Goal: Task Accomplishment & Management: Use online tool/utility

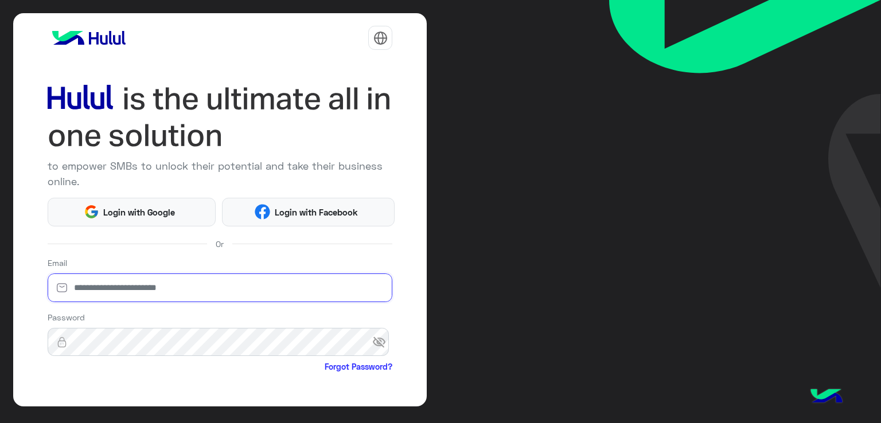
drag, startPoint x: 210, startPoint y: 290, endPoint x: 203, endPoint y: 291, distance: 7.0
click at [210, 290] on input "email" at bounding box center [220, 288] width 345 height 29
type input "**********"
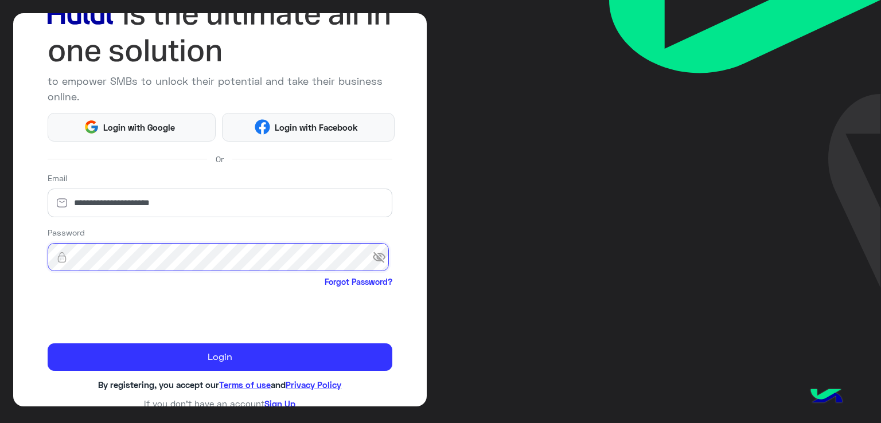
scroll to position [89, 0]
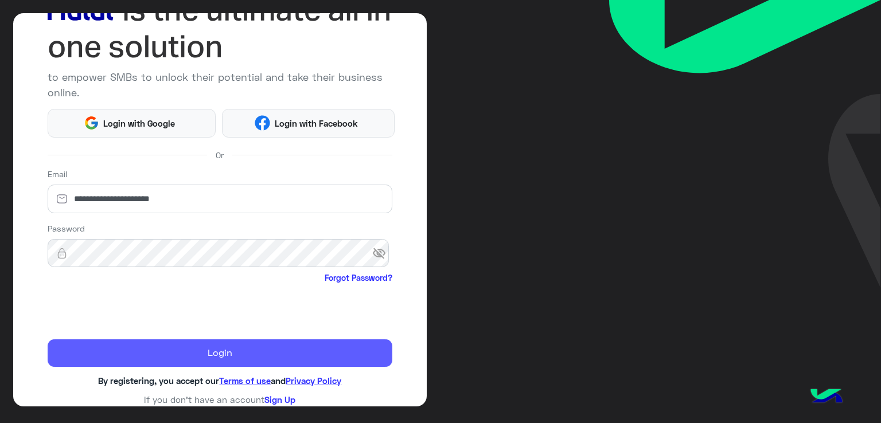
click at [212, 347] on button "Login" at bounding box center [220, 354] width 345 height 28
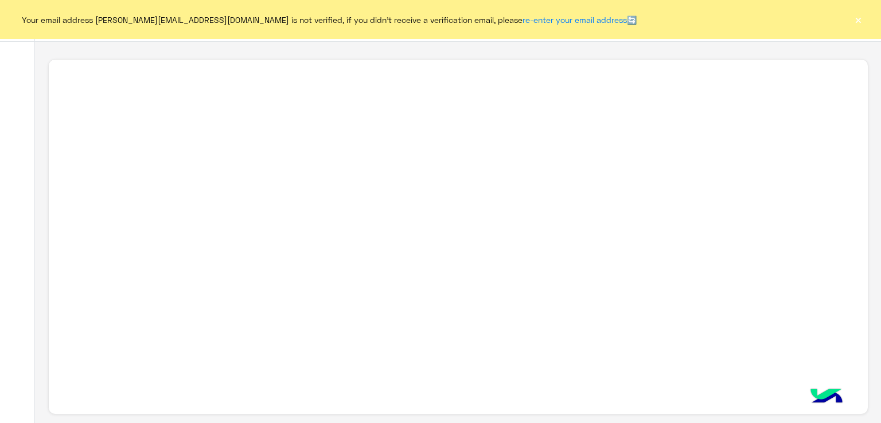
click at [858, 20] on button "×" at bounding box center [857, 19] width 11 height 11
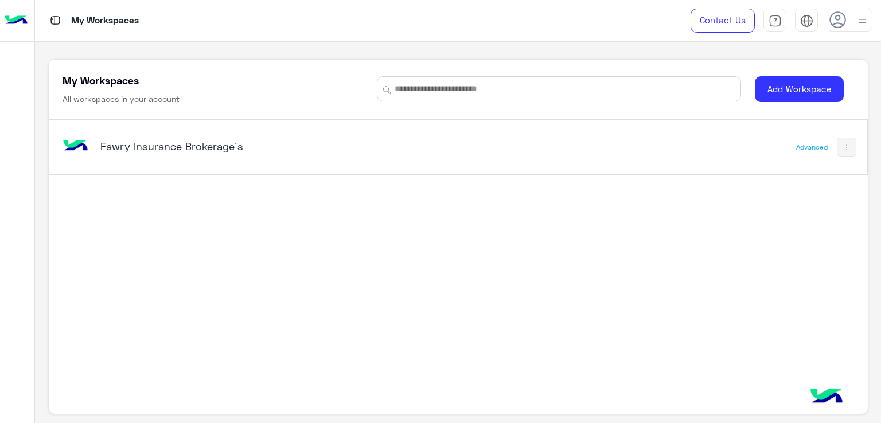
click at [494, 142] on div "Fawry Insurance Brokerage`s" at bounding box center [299, 147] width 478 height 33
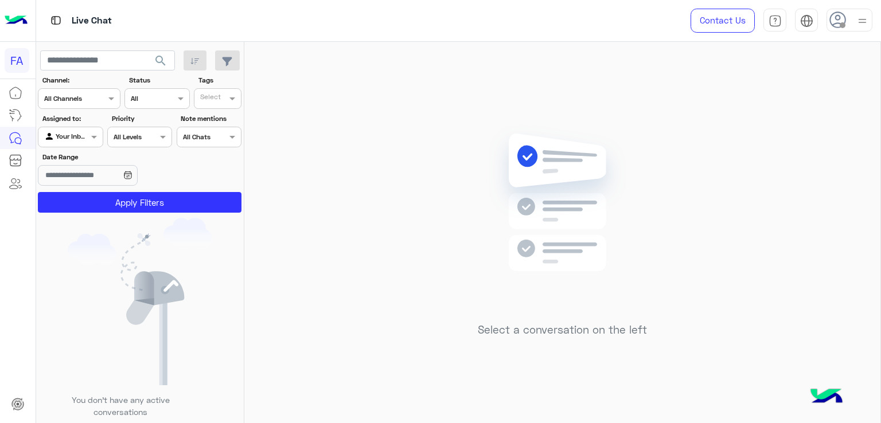
click at [74, 136] on div at bounding box center [70, 135] width 64 height 11
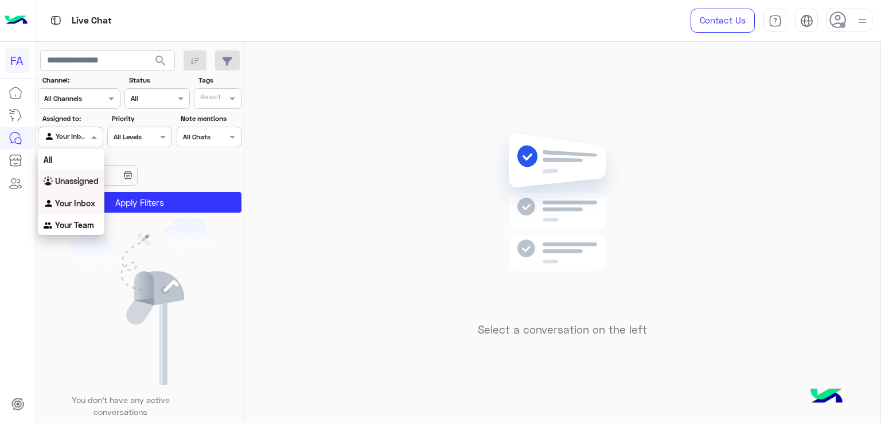
click at [73, 178] on b "Unassigned" at bounding box center [77, 181] width 44 height 10
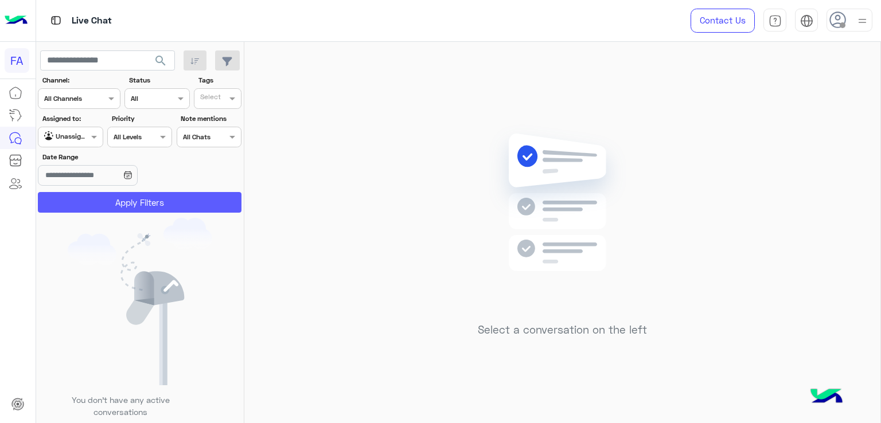
click at [142, 204] on button "Apply Filters" at bounding box center [140, 202] width 204 height 21
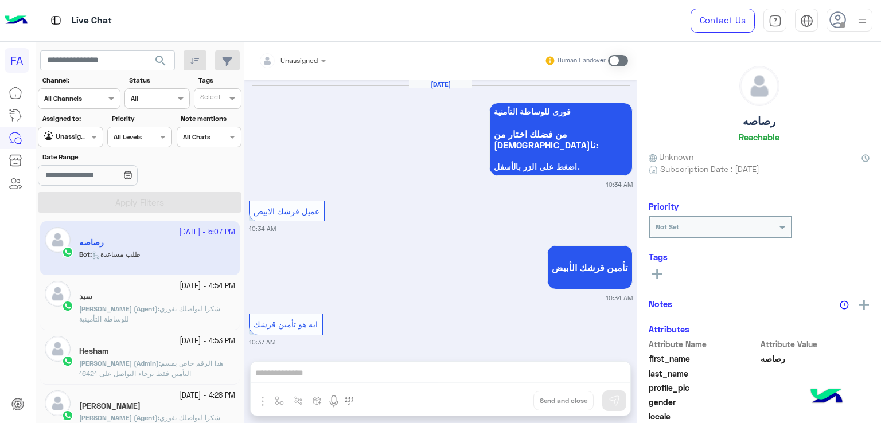
scroll to position [1123, 0]
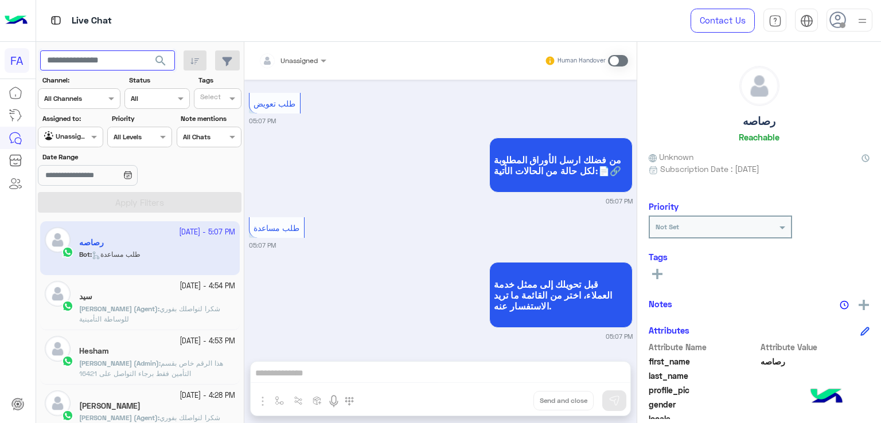
click at [89, 56] on input "text" at bounding box center [107, 60] width 135 height 21
paste input "**********"
click at [158, 56] on span "search" at bounding box center [161, 61] width 14 height 14
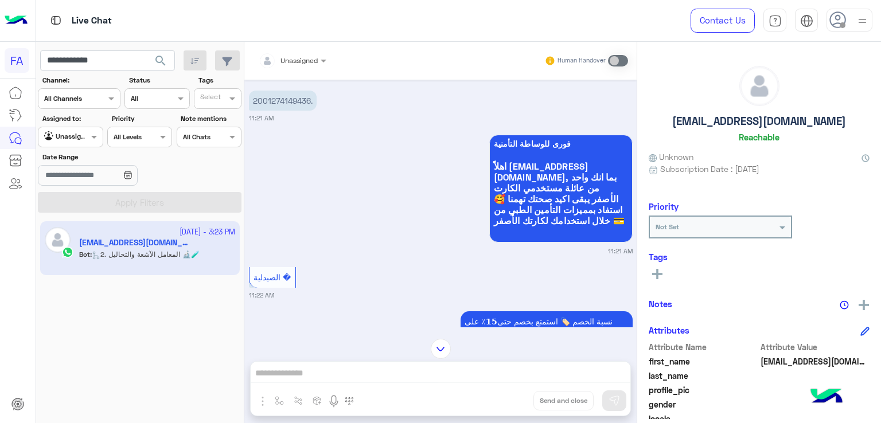
scroll to position [686, 0]
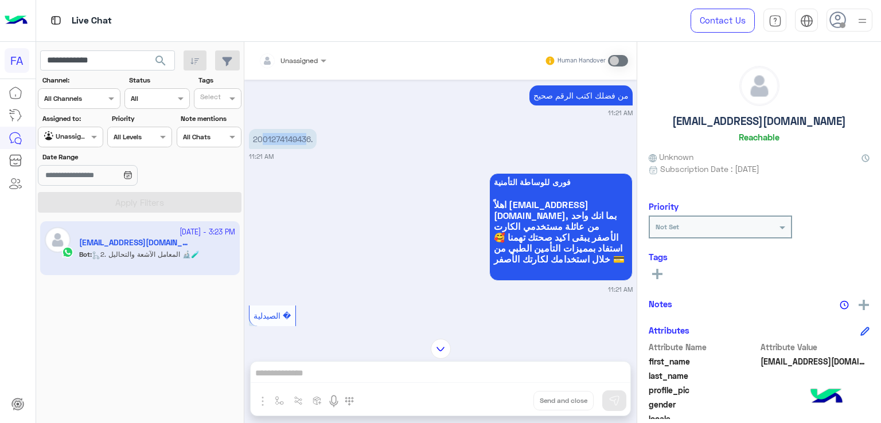
drag, startPoint x: 307, startPoint y: 132, endPoint x: 264, endPoint y: 134, distance: 43.6
click at [264, 134] on p "2001274149436." at bounding box center [283, 139] width 68 height 20
copy p "0127414943"
drag, startPoint x: 311, startPoint y: 133, endPoint x: 264, endPoint y: 135, distance: 47.1
click at [264, 135] on p "2001274149436." at bounding box center [283, 139] width 68 height 20
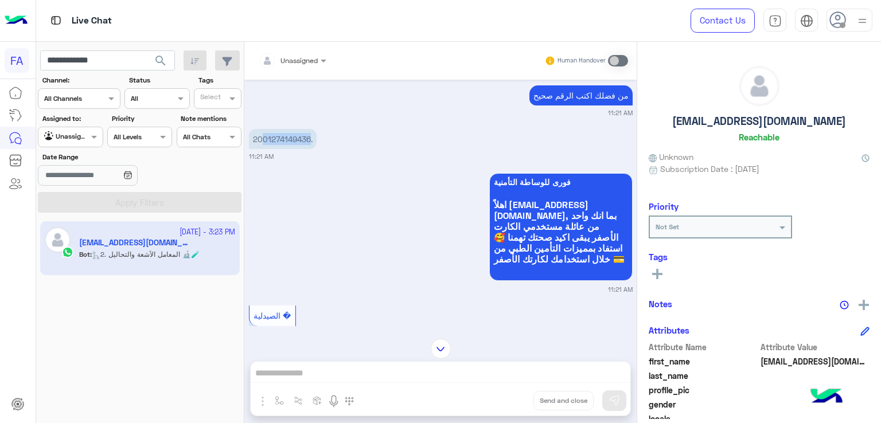
copy p "01274149436"
click at [103, 64] on input "**********" at bounding box center [107, 60] width 135 height 21
drag, startPoint x: 110, startPoint y: 63, endPoint x: 46, endPoint y: 68, distance: 63.9
click at [46, 68] on input "**********" at bounding box center [107, 60] width 135 height 21
paste input "text"
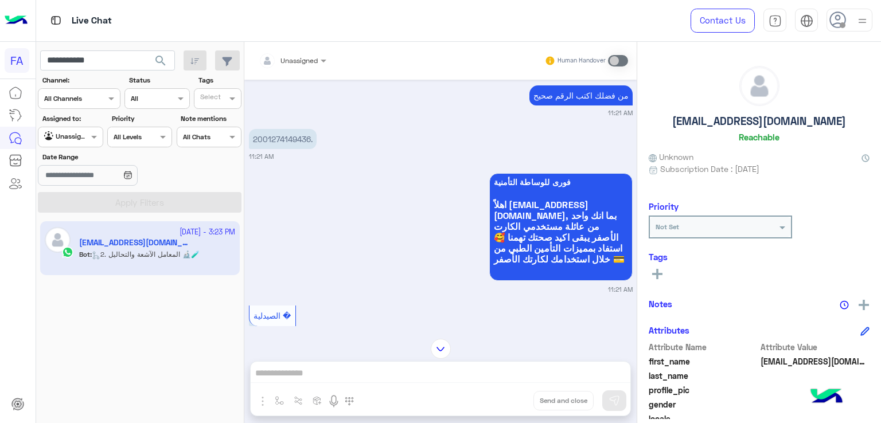
click at [163, 65] on span "search" at bounding box center [161, 61] width 14 height 14
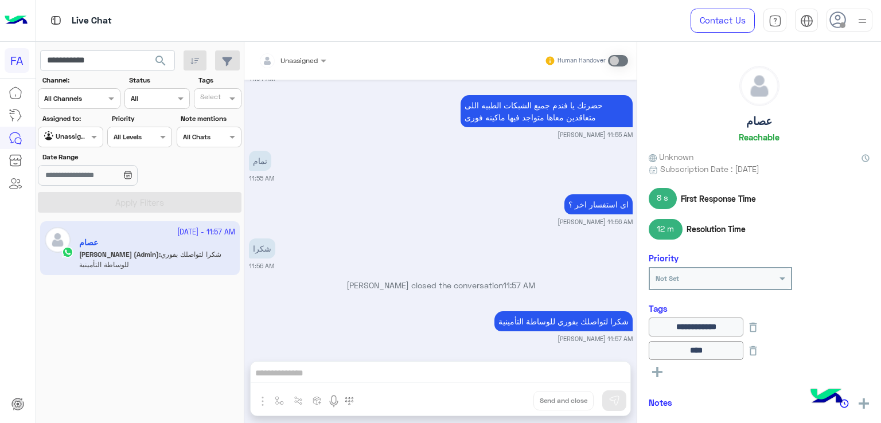
scroll to position [1876, 0]
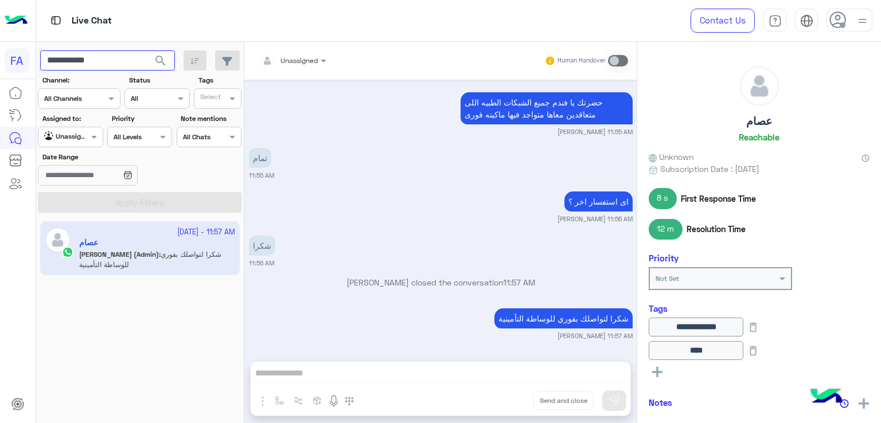
drag, startPoint x: 125, startPoint y: 65, endPoint x: 41, endPoint y: 67, distance: 84.3
click at [41, 67] on input "**********" at bounding box center [107, 60] width 135 height 21
paste input "text"
click at [157, 61] on span "search" at bounding box center [161, 61] width 14 height 14
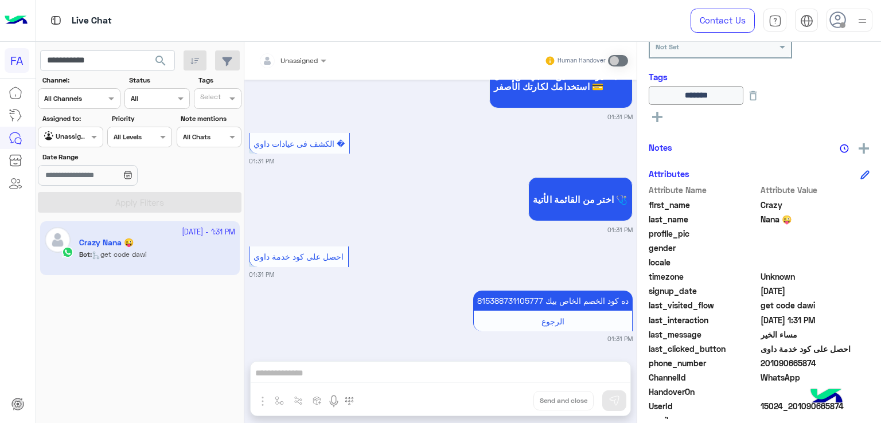
scroll to position [236, 0]
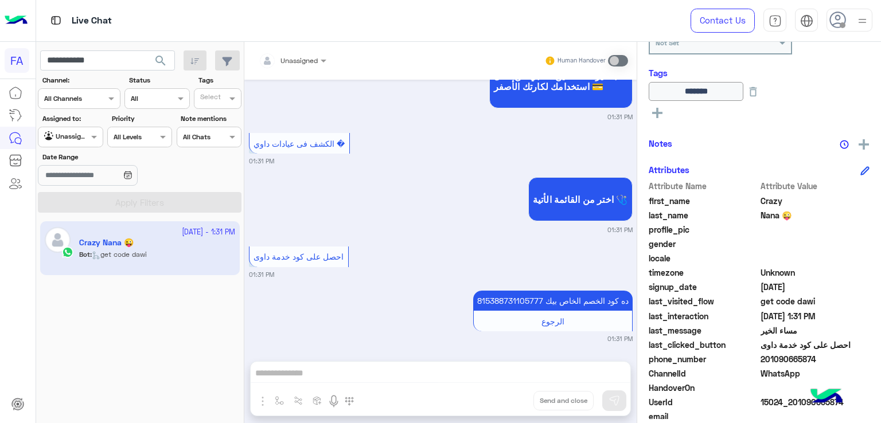
drag, startPoint x: 812, startPoint y: 361, endPoint x: 768, endPoint y: 361, distance: 43.6
click at [768, 361] on span "201090665874" at bounding box center [816, 359] width 110 height 12
copy span "1090665874"
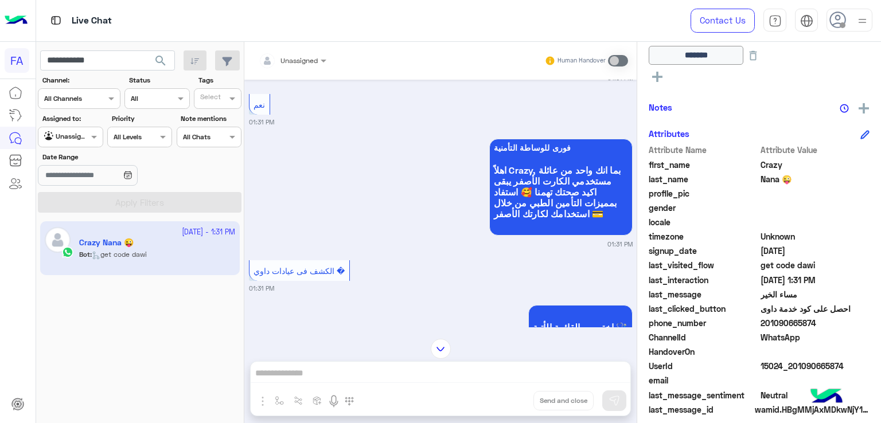
scroll to position [281, 0]
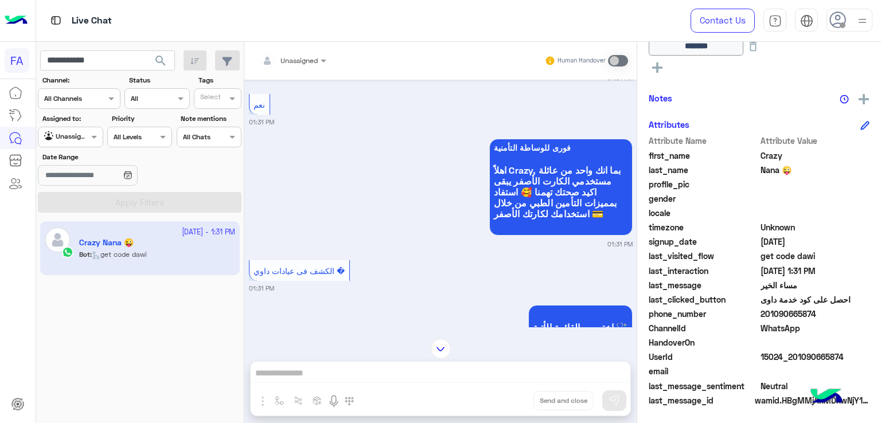
click at [822, 360] on span "15024_201090665874" at bounding box center [816, 357] width 110 height 12
drag, startPoint x: 839, startPoint y: 358, endPoint x: 790, endPoint y: 357, distance: 48.8
click at [790, 357] on span "15024_201090665874" at bounding box center [816, 357] width 110 height 12
copy span "01090665874"
click at [637, 312] on mat-drawer "Crazy Nana 😜 Reachable Unknown Subscription Date : [DATE] 2 m First Response Ti…" at bounding box center [759, 235] width 244 height 386
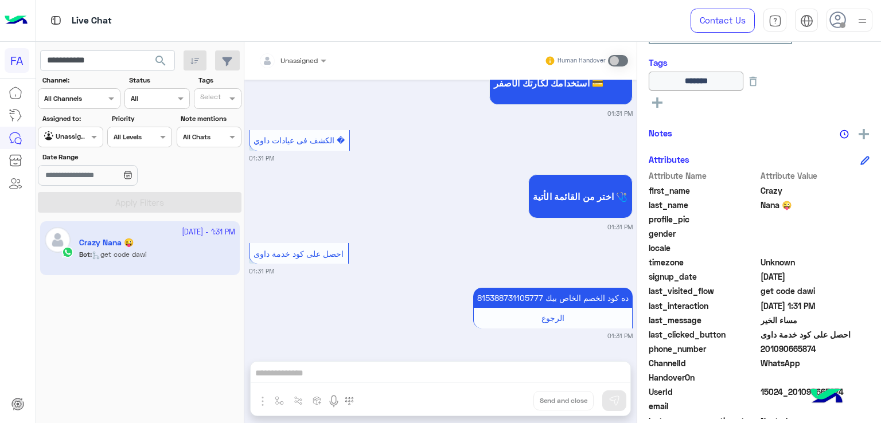
scroll to position [248, 0]
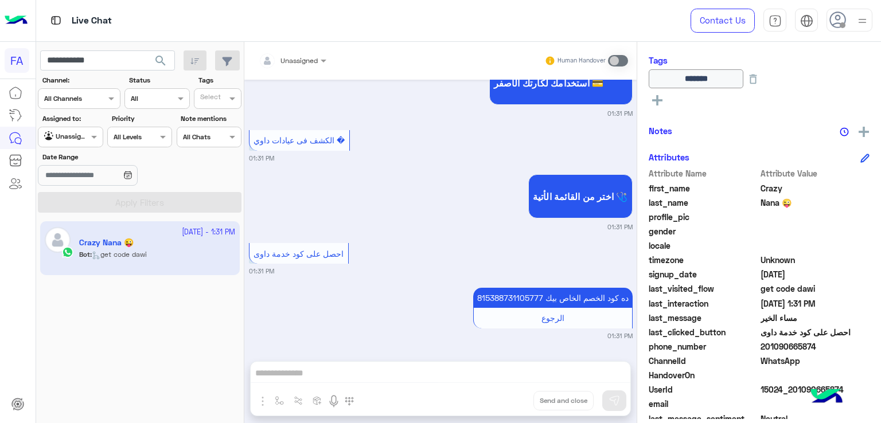
drag, startPoint x: 819, startPoint y: 347, endPoint x: 762, endPoint y: 347, distance: 57.4
click at [762, 347] on span "201090665874" at bounding box center [816, 347] width 110 height 12
copy span "01090665874"
click at [784, 345] on span "201090665874" at bounding box center [816, 347] width 110 height 12
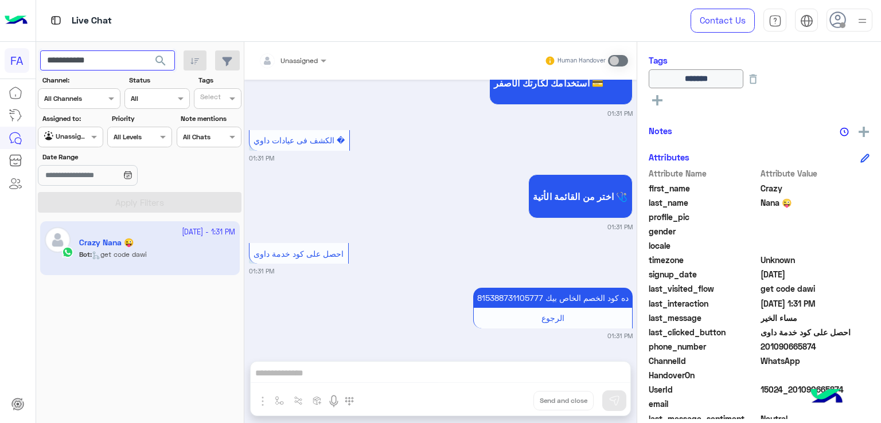
click at [102, 66] on input "**********" at bounding box center [107, 60] width 135 height 21
paste input "text"
click at [151, 59] on div "**********" at bounding box center [107, 60] width 135 height 21
click at [151, 59] on button "search" at bounding box center [161, 62] width 28 height 25
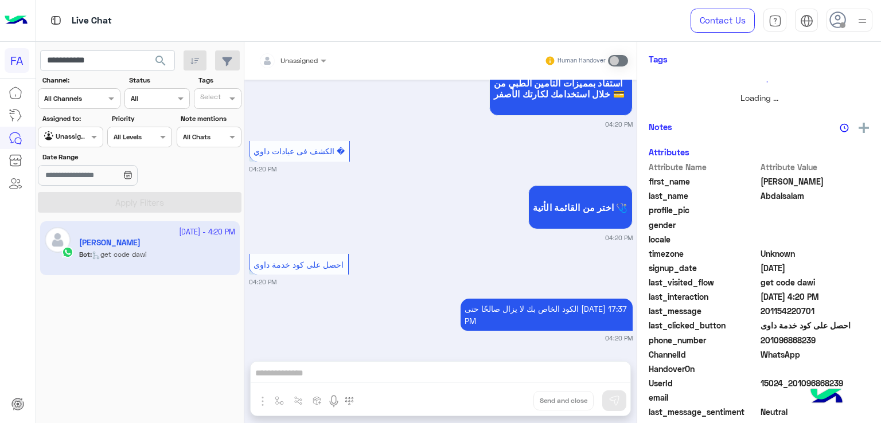
scroll to position [197, 0]
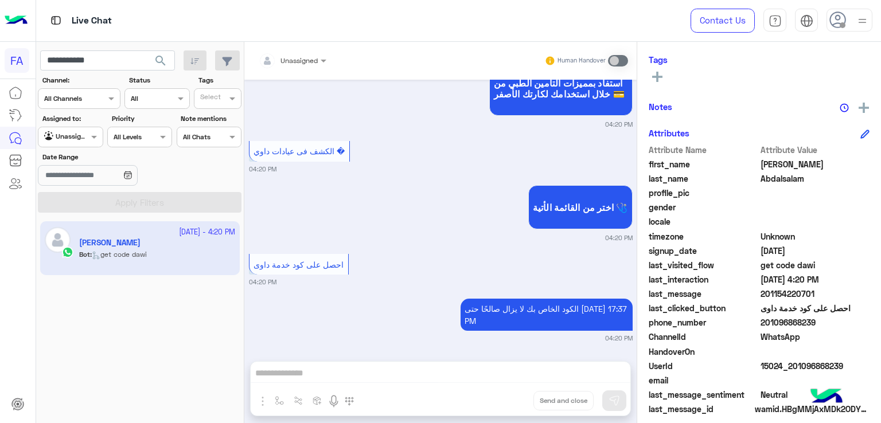
click at [633, 338] on div "[DATE] عيادات داوي 04:18 PM *العنوان* : 23ميدان [PERSON_NAME] - الدور الاول *رق…" at bounding box center [440, 215] width 392 height 270
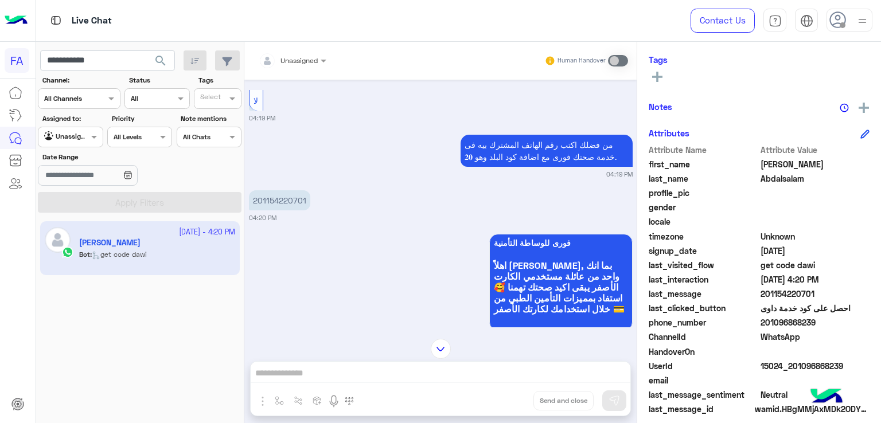
scroll to position [890, 0]
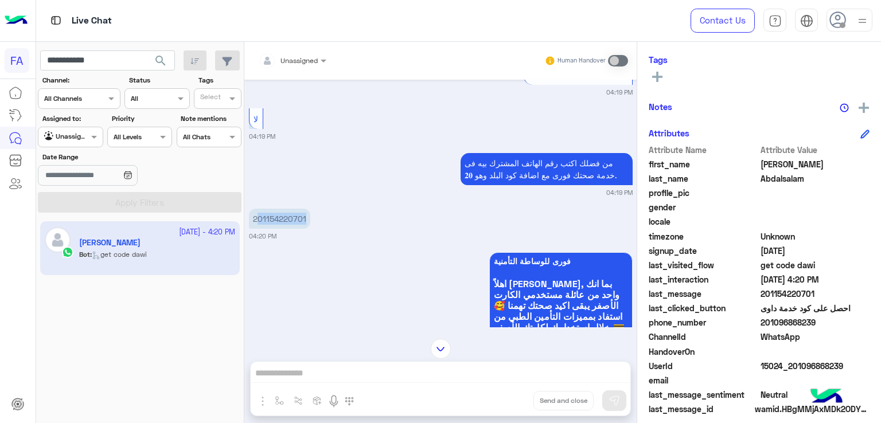
drag, startPoint x: 305, startPoint y: 209, endPoint x: 259, endPoint y: 212, distance: 45.4
click at [259, 212] on p "201154220701" at bounding box center [279, 219] width 61 height 20
copy p "01154220701"
click at [278, 209] on p "201154220701" at bounding box center [279, 219] width 61 height 20
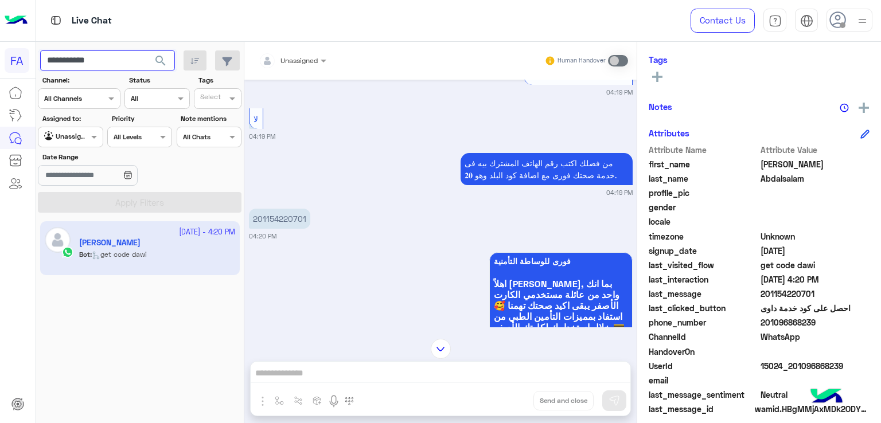
click at [125, 60] on input "**********" at bounding box center [107, 60] width 135 height 21
click at [125, 61] on input "**********" at bounding box center [107, 60] width 135 height 21
paste input "text"
click at [157, 60] on span "search" at bounding box center [161, 61] width 14 height 14
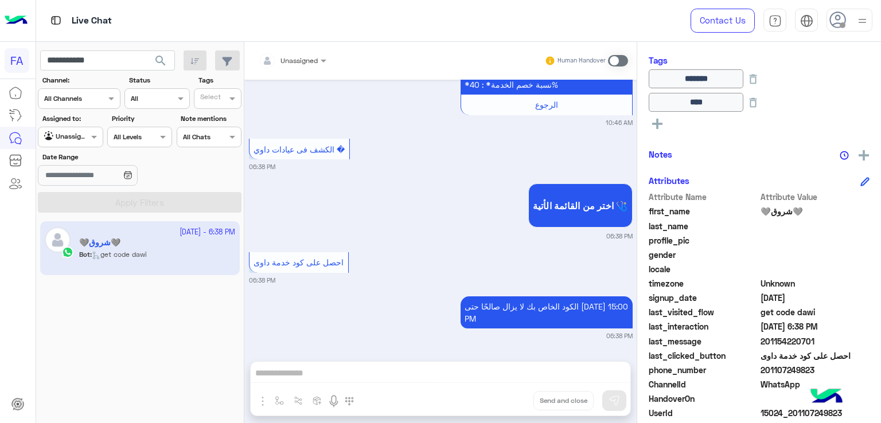
scroll to position [920, 0]
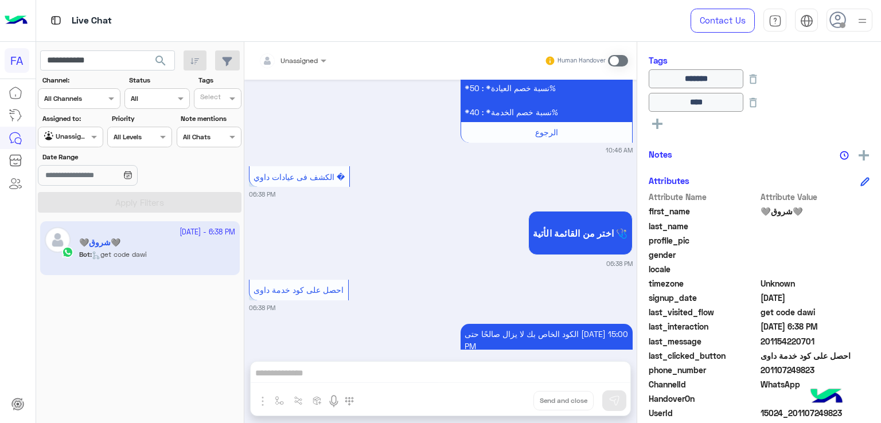
click at [638, 319] on div "🩶شروق🩶 Reachable Unknown Subscription Date : [DATE] 22 s First Response Time 11…" at bounding box center [759, 230] width 244 height 377
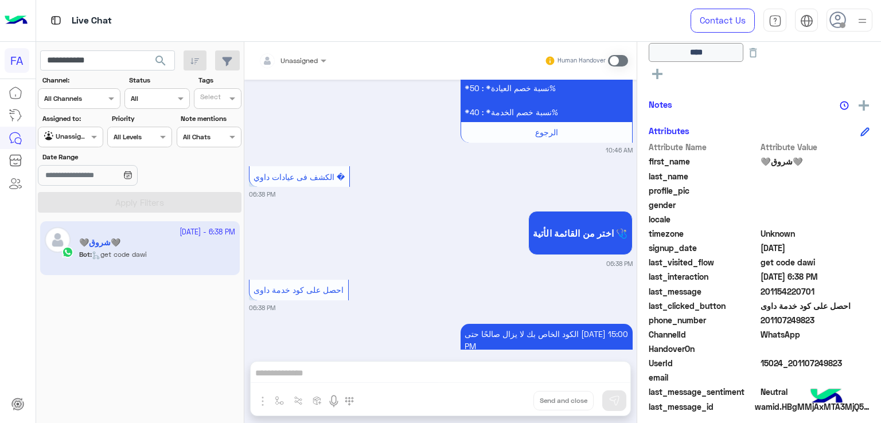
scroll to position [305, 0]
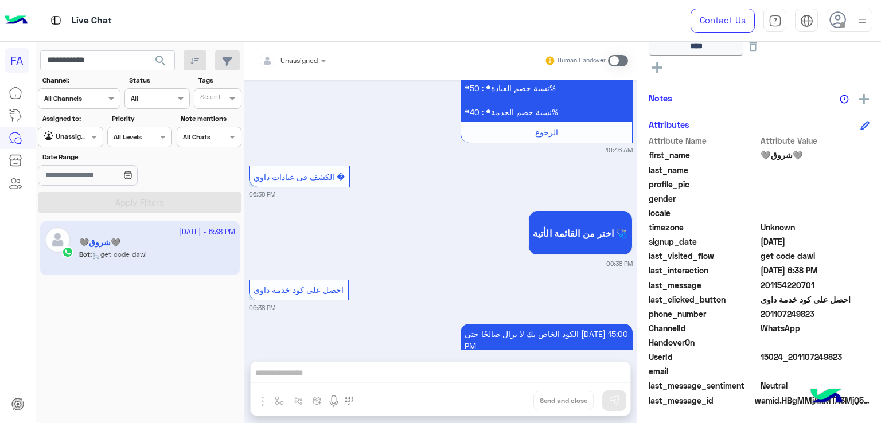
drag, startPoint x: 836, startPoint y: 360, endPoint x: 864, endPoint y: 253, distance: 110.2
click at [838, 382] on body "**********" at bounding box center [440, 211] width 881 height 423
click at [403, 242] on div "[PERSON_NAME] من القائمة الأتية 🩺 06:38 PM" at bounding box center [441, 238] width 384 height 60
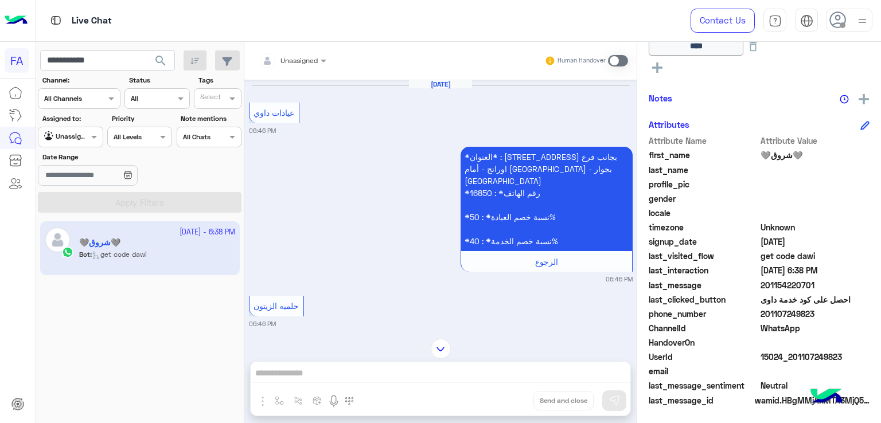
scroll to position [1490, 0]
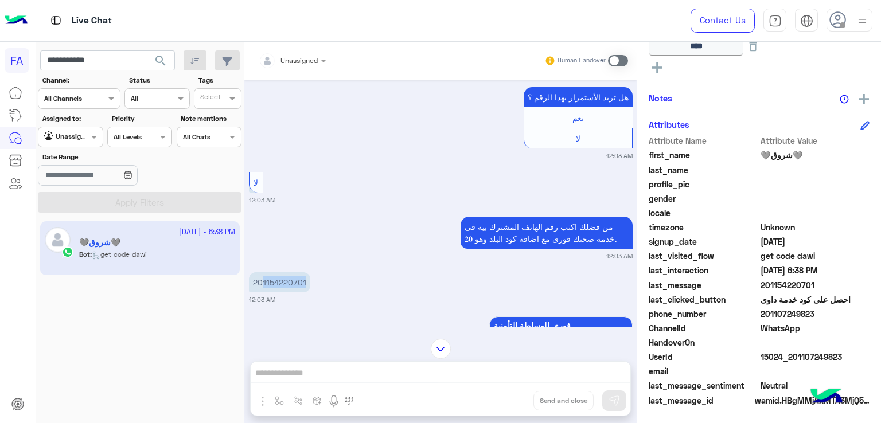
drag, startPoint x: 307, startPoint y: 241, endPoint x: 262, endPoint y: 245, distance: 46.0
click at [262, 272] on p "201154220701" at bounding box center [279, 282] width 61 height 20
copy p "1154220701"
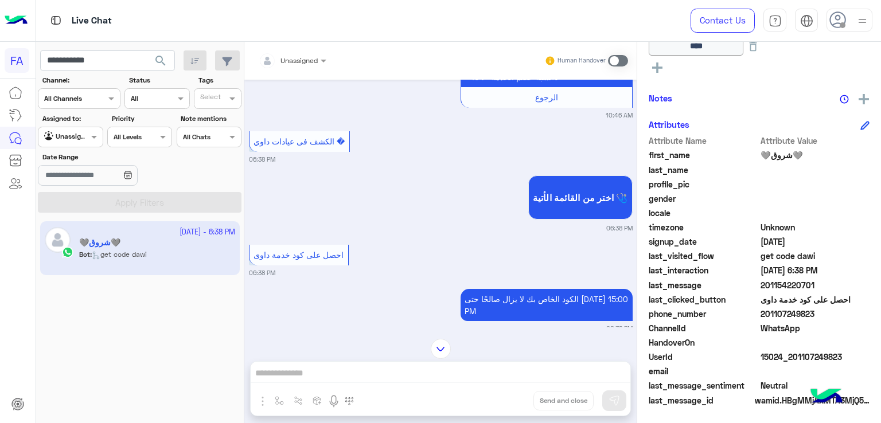
scroll to position [5201, 0]
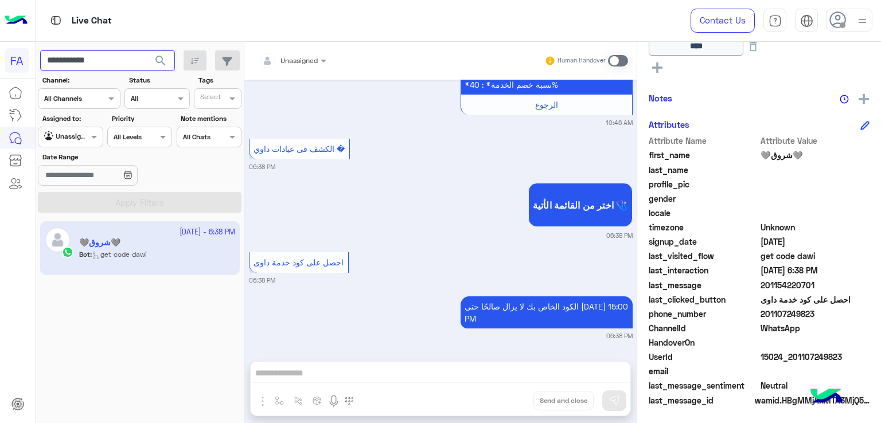
click at [84, 61] on input "**********" at bounding box center [107, 60] width 135 height 21
paste input "*"
type input "**********"
click at [149, 60] on button "search" at bounding box center [161, 62] width 28 height 25
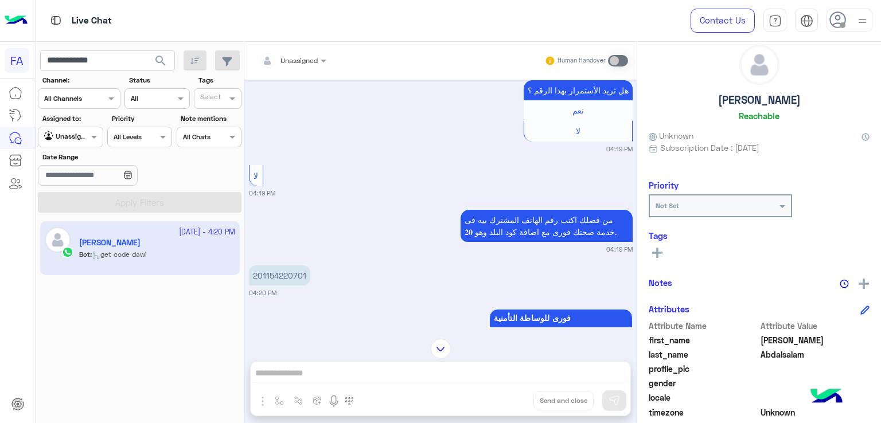
scroll to position [16, 0]
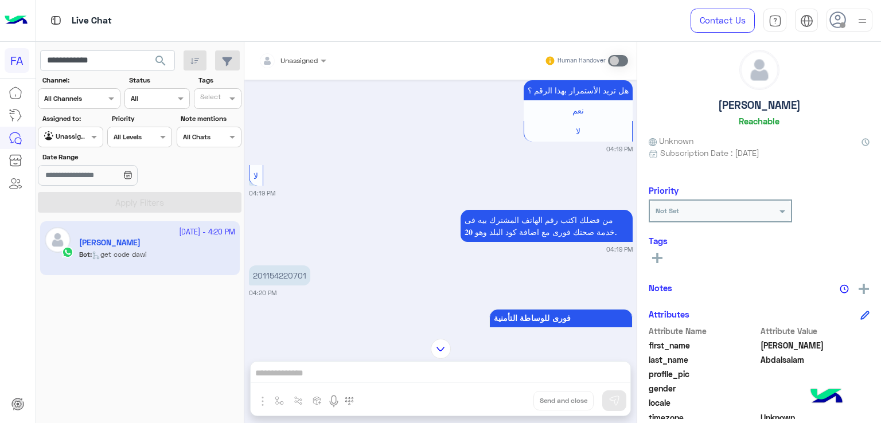
click at [865, 17] on img at bounding box center [862, 21] width 14 height 14
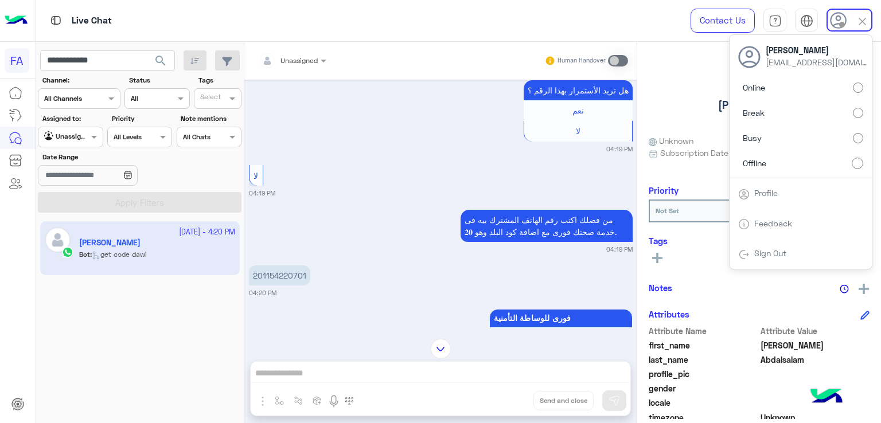
click at [771, 252] on link "Sign Out" at bounding box center [770, 253] width 32 height 10
